Goal: Task Accomplishment & Management: Manage account settings

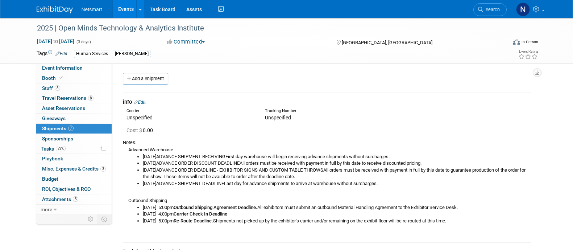
click at [492, 10] on span "Search" at bounding box center [491, 9] width 17 height 5
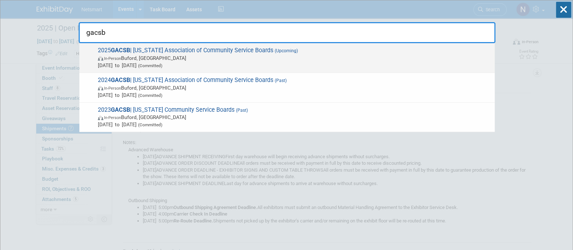
type input "gacsb"
click at [330, 64] on span "Oct 26, 2025 to Oct 28, 2025 (Committed)" at bounding box center [294, 65] width 393 height 7
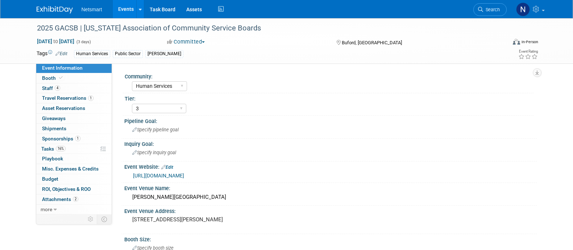
select select "Human Services"
select select "3"
select select "No"
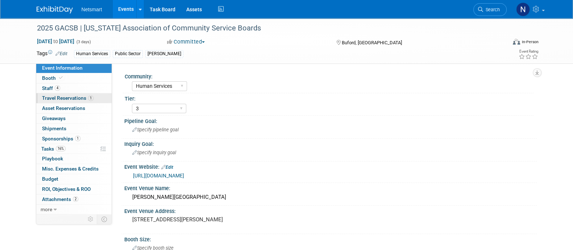
click at [84, 96] on span "Travel Reservations 1" at bounding box center [67, 98] width 51 height 6
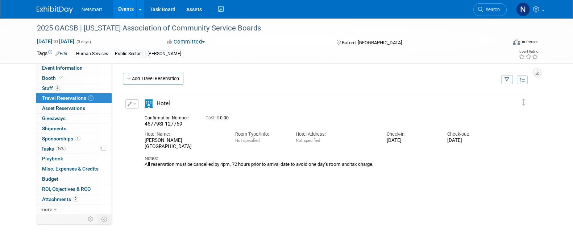
click at [160, 121] on span "45779SF127769" at bounding box center [164, 124] width 38 height 6
copy span "45779SF127769"
